Goal: Task Accomplishment & Management: Complete application form

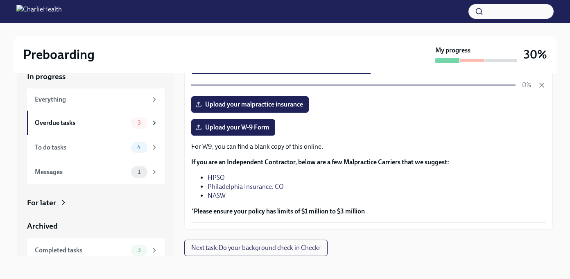
scroll to position [165, 0]
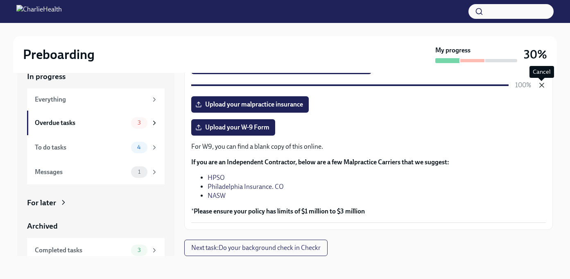
click at [542, 83] on icon "button" at bounding box center [541, 85] width 8 height 8
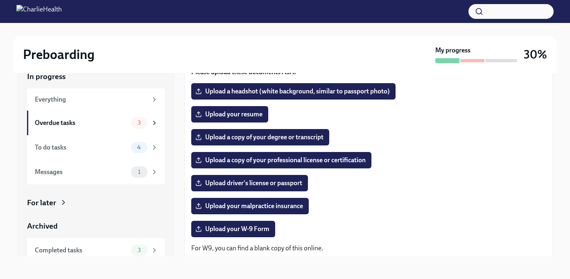
scroll to position [69, 0]
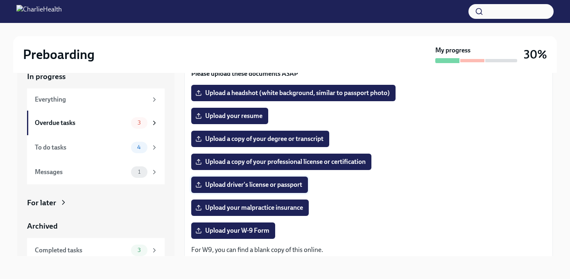
click at [256, 183] on span "Upload driver's license or passport" at bounding box center [249, 184] width 105 height 8
click at [0, 0] on input "Upload driver's license or passport" at bounding box center [0, 0] width 0 height 0
click at [263, 138] on span "Upload a copy of your degree or transcript" at bounding box center [260, 139] width 126 height 8
click at [0, 0] on input "Upload a copy of your degree or transcript" at bounding box center [0, 0] width 0 height 0
click at [260, 160] on span "Upload a copy of your professional license or certification" at bounding box center [281, 162] width 169 height 8
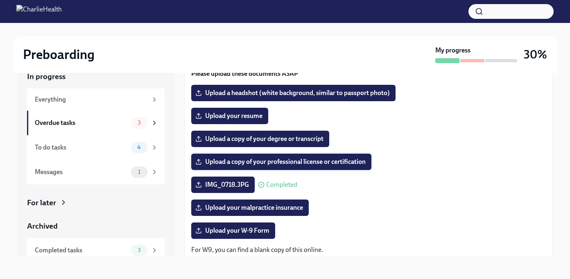
click at [0, 0] on input "Upload a copy of your professional license or certification" at bounding box center [0, 0] width 0 height 0
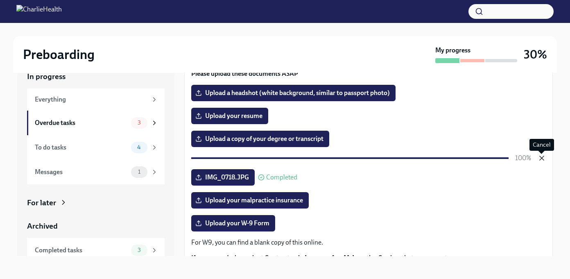
click at [538, 158] on icon "button" at bounding box center [541, 158] width 8 height 8
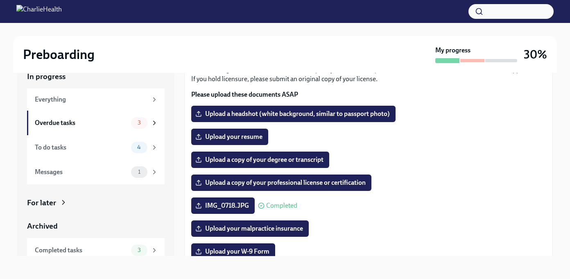
scroll to position [0, 0]
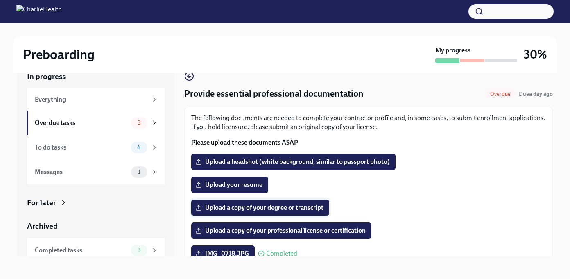
click at [256, 207] on span "Upload a copy of your degree or transcript" at bounding box center [260, 207] width 126 height 8
click at [0, 0] on input "Upload a copy of your degree or transcript" at bounding box center [0, 0] width 0 height 0
click at [232, 212] on label "Upload a copy of your degree or transcript" at bounding box center [260, 207] width 138 height 16
click at [0, 0] on input "Upload a copy of your degree or transcript" at bounding box center [0, 0] width 0 height 0
click at [259, 187] on span "Upload your resume" at bounding box center [229, 184] width 65 height 8
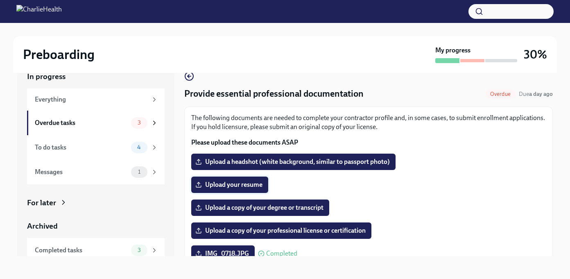
click at [0, 0] on input "Upload your resume" at bounding box center [0, 0] width 0 height 0
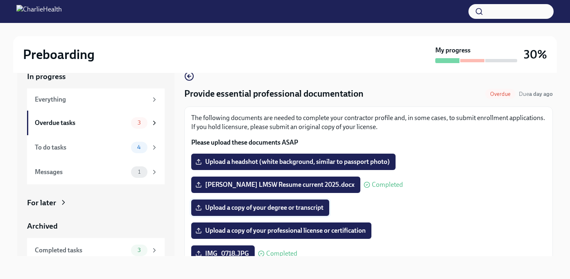
click at [300, 205] on span "Upload a copy of your degree or transcript" at bounding box center [260, 207] width 126 height 8
click at [0, 0] on input "Upload a copy of your degree or transcript" at bounding box center [0, 0] width 0 height 0
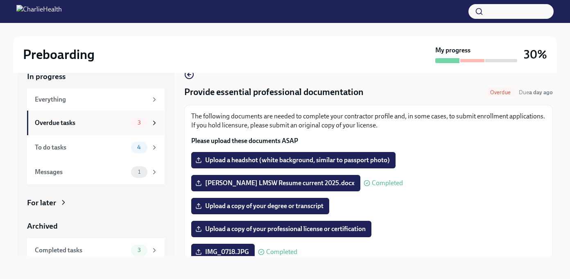
click at [154, 123] on icon at bounding box center [154, 122] width 7 height 7
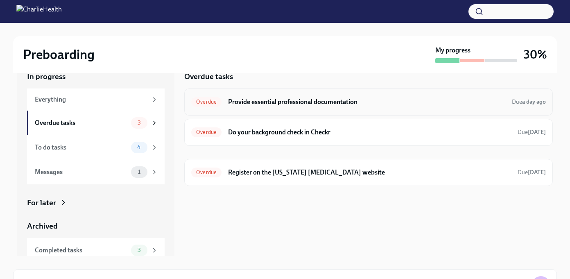
click at [286, 100] on h6 "Provide essential professional documentation" at bounding box center [366, 101] width 277 height 9
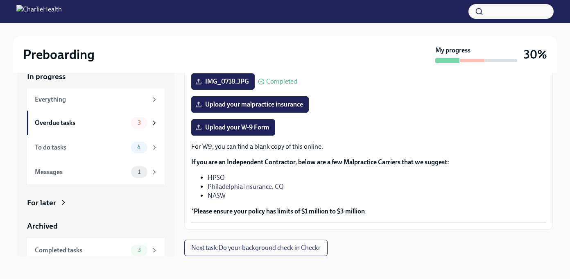
scroll to position [172, 0]
